Goal: Find specific page/section: Find specific page/section

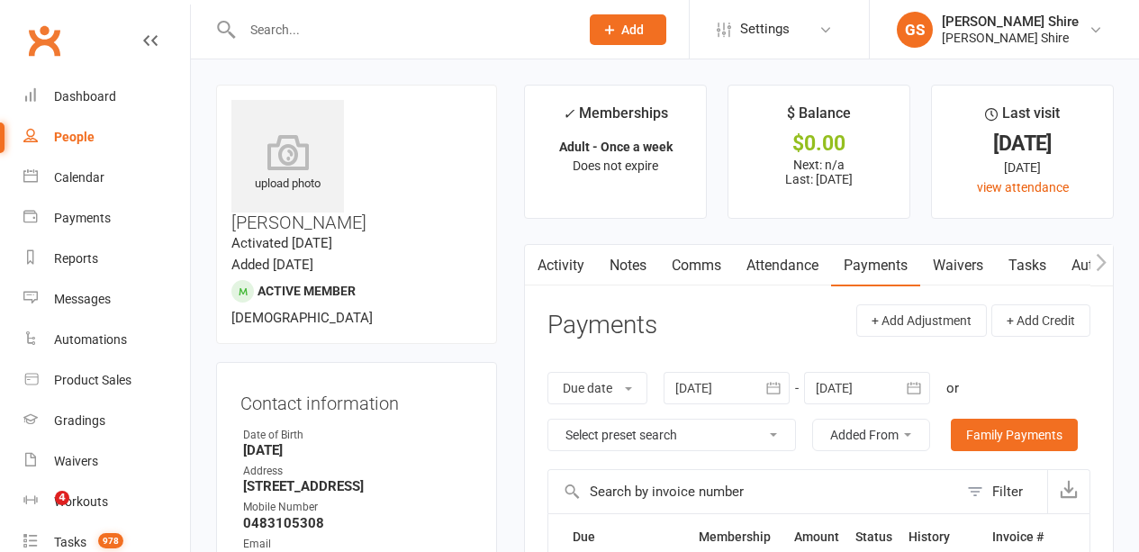
click at [344, 37] on input "text" at bounding box center [402, 29] width 331 height 25
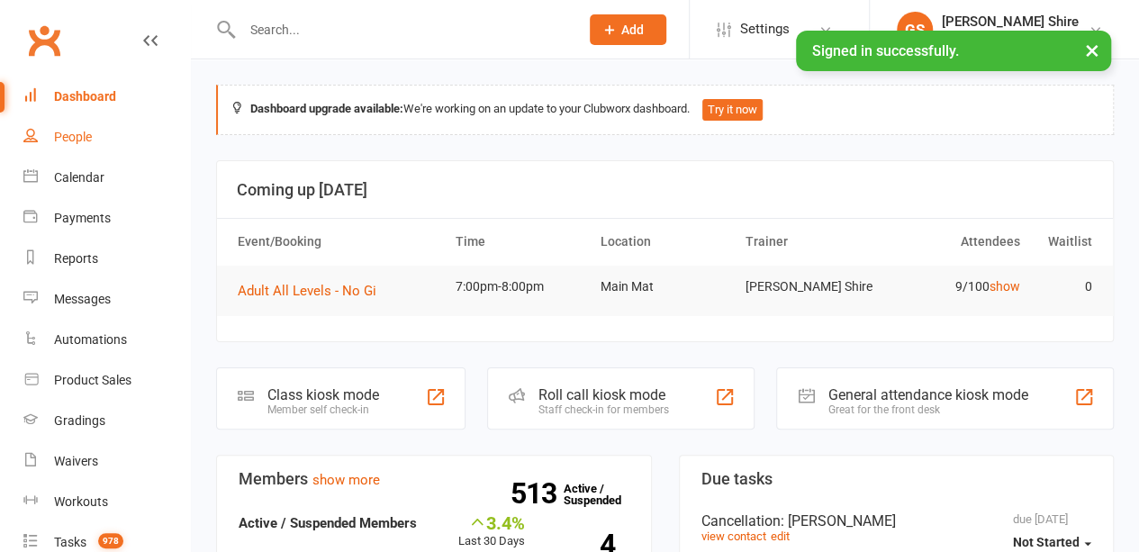
click at [83, 132] on div "People" at bounding box center [73, 137] width 38 height 14
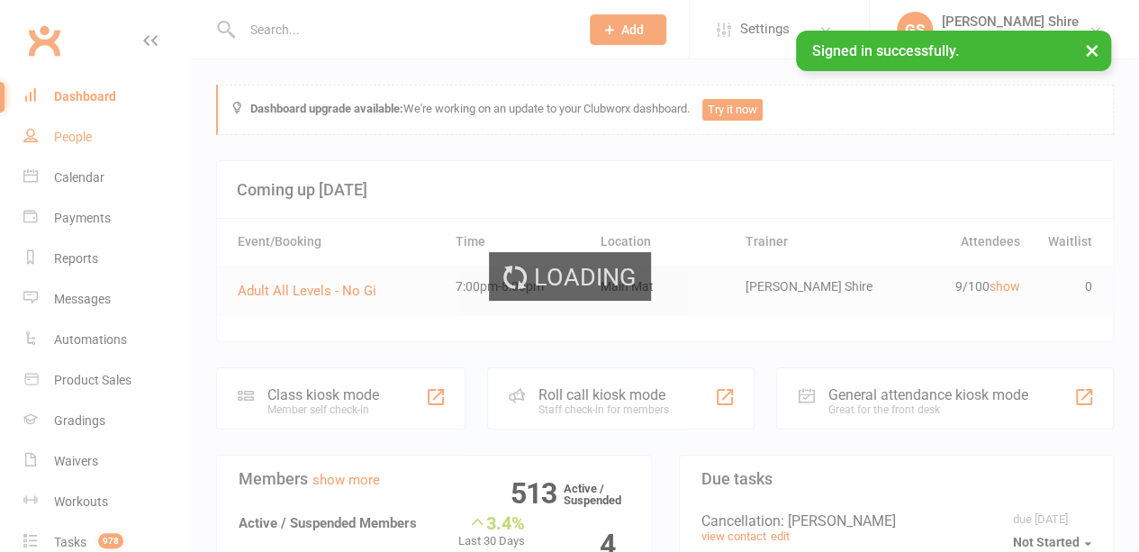
select select "100"
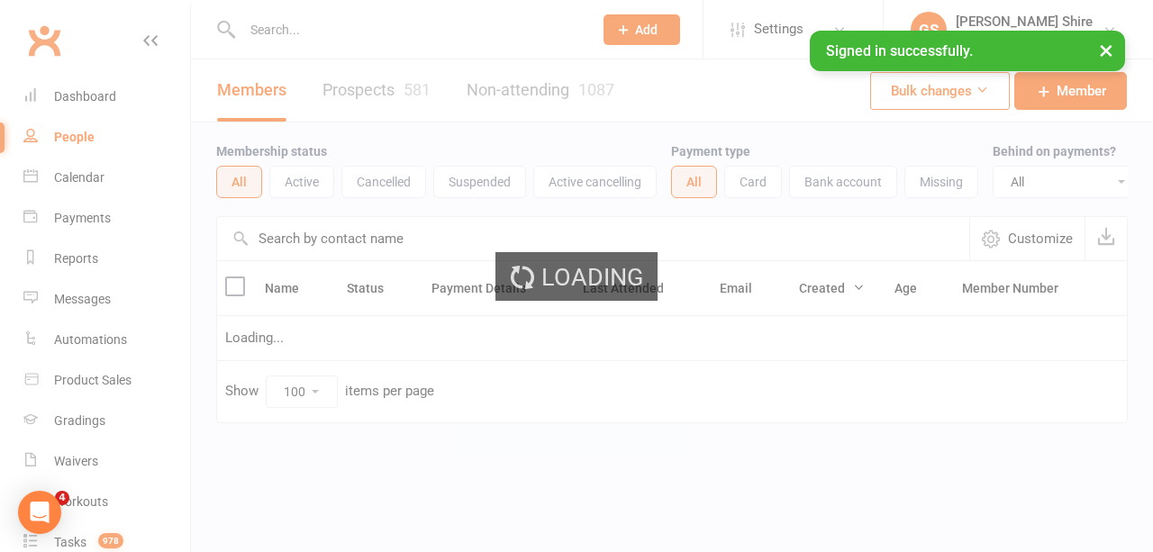
click at [326, 32] on input "text" at bounding box center [408, 29] width 343 height 25
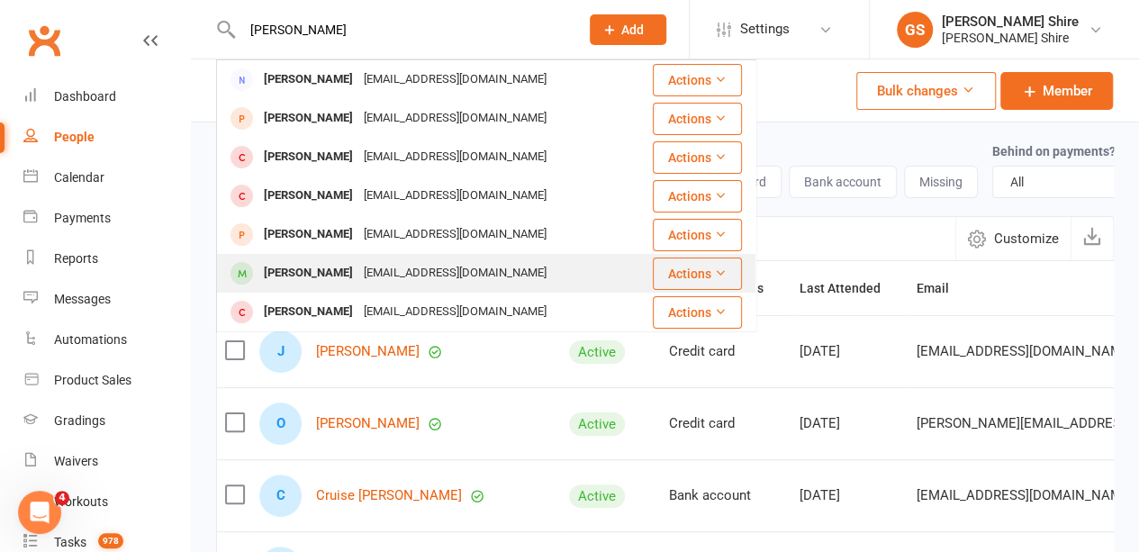
type input "jordan w"
click at [322, 262] on div "Jordan White" at bounding box center [308, 273] width 100 height 26
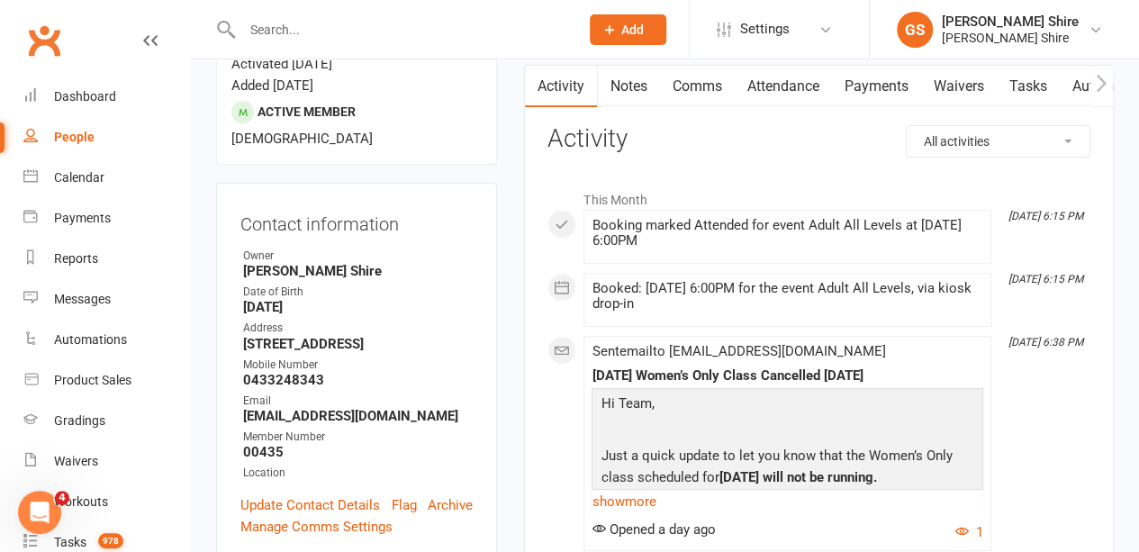
scroll to position [180, 0]
click at [54, 131] on div "People" at bounding box center [74, 137] width 41 height 14
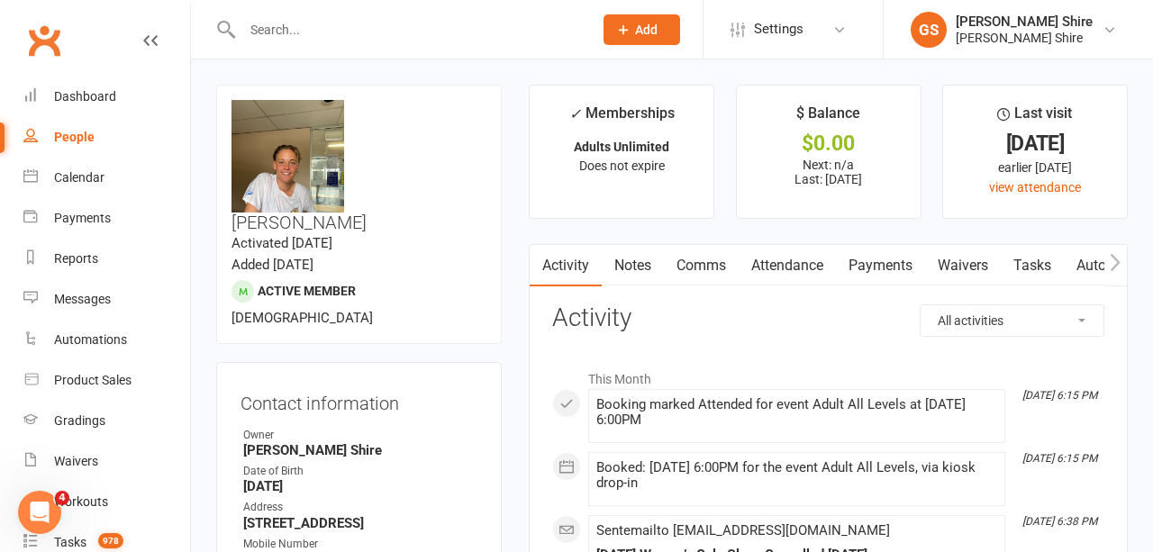
select select "100"
